Goal: Register for event/course

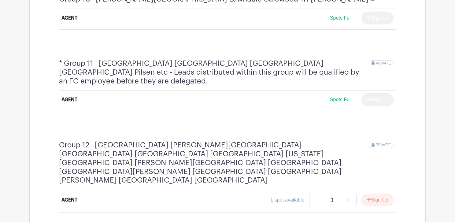
scroll to position [1204, 0]
click at [376, 194] on button "Sign Up" at bounding box center [377, 200] width 32 height 13
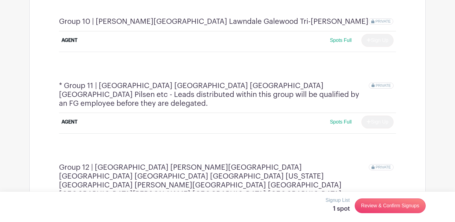
scroll to position [1182, 0]
click at [399, 205] on link "Review & Confirm Signups" at bounding box center [390, 205] width 71 height 15
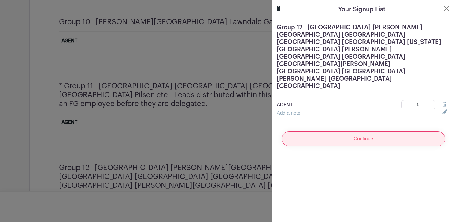
click at [369, 131] on input "Continue" at bounding box center [364, 138] width 164 height 15
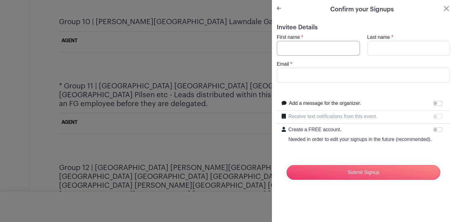
click at [313, 52] on input "First name" at bounding box center [318, 48] width 83 height 15
type input "[PERSON_NAME]"
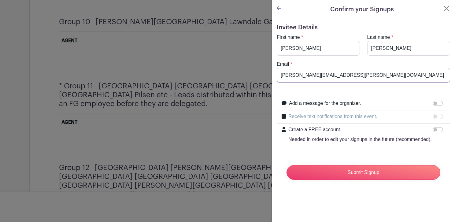
drag, startPoint x: 348, startPoint y: 75, endPoint x: 313, endPoint y: 74, distance: 34.9
click at [313, 74] on input "[PERSON_NAME][EMAIL_ADDRESS][PERSON_NAME][DOMAIN_NAME]" at bounding box center [363, 75] width 173 height 15
type input "[PERSON_NAME][EMAIL_ADDRESS][PERSON_NAME][DOMAIN_NAME]"
click at [434, 116] on div at bounding box center [439, 116] width 12 height 7
click at [436, 131] on input "Create a FREE account. Needed in order to edit your signups in the future (reco…" at bounding box center [438, 129] width 10 height 5
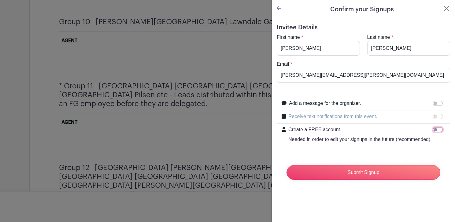
checkbox input "true"
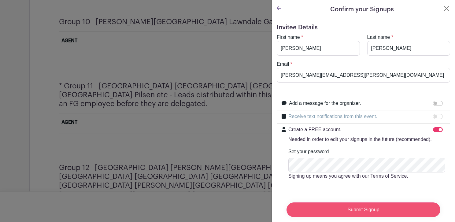
click at [361, 210] on input "Submit Signup" at bounding box center [363, 209] width 154 height 15
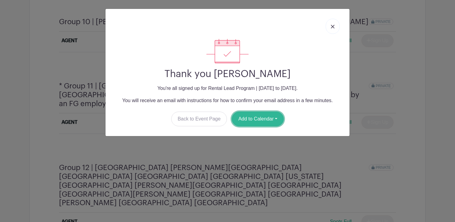
click at [255, 119] on button "Add to Calendar" at bounding box center [258, 119] width 52 height 15
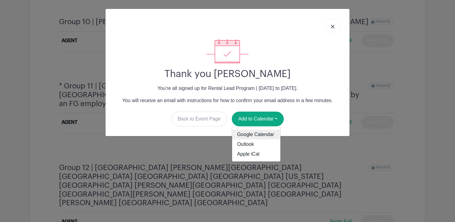
click at [269, 132] on link "Google Calendar" at bounding box center [256, 135] width 48 height 10
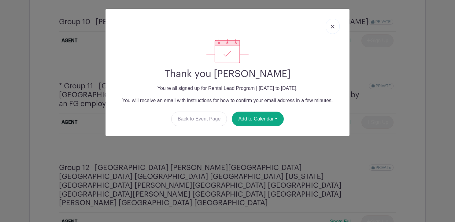
click at [334, 26] on img at bounding box center [333, 27] width 4 height 4
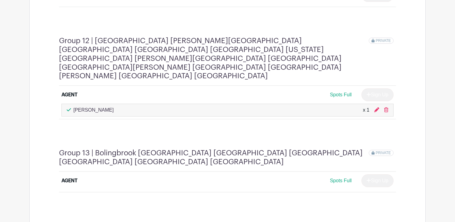
scroll to position [1411, 0]
